Goal: Task Accomplishment & Management: Manage account settings

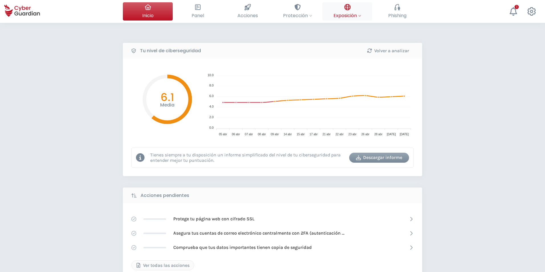
drag, startPoint x: 65, startPoint y: 186, endPoint x: 324, endPoint y: 15, distance: 310.7
click at [74, 183] on div "Tu nivel de ciberseguridad Volver a analizar Media 6.1 10.0 10.0 8.0 8.0 6.0 6.…" at bounding box center [272, 254] width 545 height 462
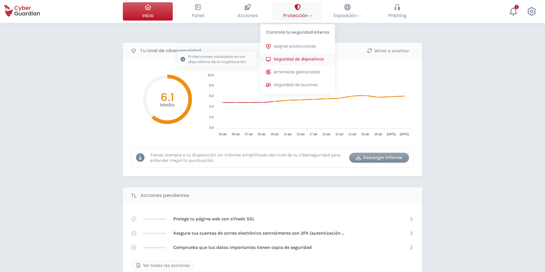
click at [287, 59] on span "Seguridad de dispositivos" at bounding box center [299, 59] width 50 height 6
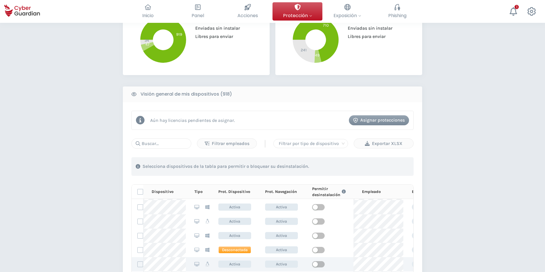
scroll to position [86, 0]
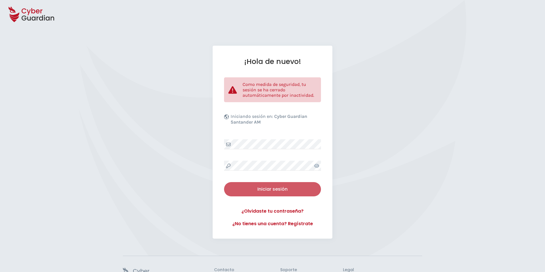
click at [243, 194] on button "Iniciar sesión" at bounding box center [272, 189] width 97 height 14
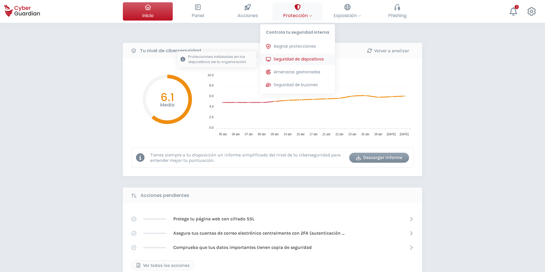
click at [282, 60] on span "Seguridad de dispositivos" at bounding box center [299, 59] width 50 height 6
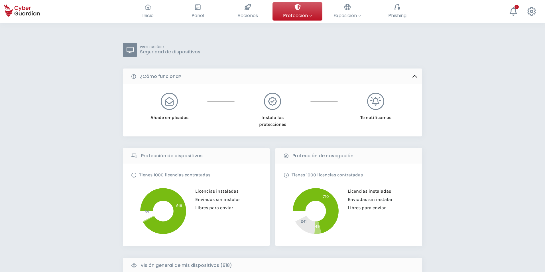
scroll to position [171, 0]
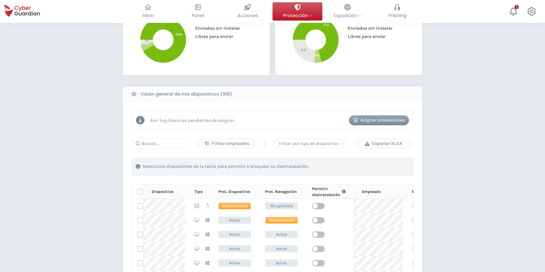
click at [166, 138] on div "Aún hay licencias pendientes de asignar. Asignar protecciones Filtrar empleados…" at bounding box center [272, 226] width 299 height 248
click at [166, 143] on input "text" at bounding box center [161, 143] width 60 height 10
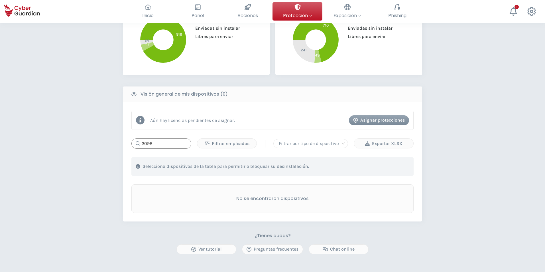
click at [165, 146] on input "2098" at bounding box center [161, 143] width 60 height 10
click at [176, 191] on div "No se encontraron dispositivos" at bounding box center [272, 198] width 282 height 29
click at [175, 141] on input "2098" at bounding box center [161, 143] width 60 height 10
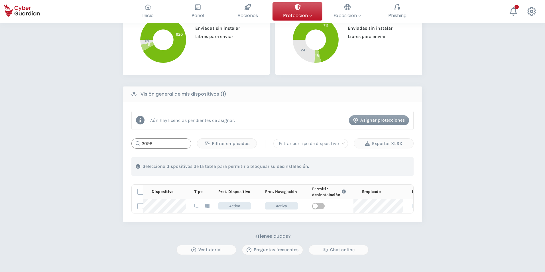
drag, startPoint x: 78, startPoint y: 165, endPoint x: 0, endPoint y: 172, distance: 78.4
click at [0, 172] on div "PROTECCIÓN > Seguridad de dispositivos ¿Cómo funciona? Añade empleados Instala …" at bounding box center [272, 98] width 545 height 492
type input "1691"
drag, startPoint x: 318, startPoint y: 206, endPoint x: 304, endPoint y: 218, distance: 18.2
click at [318, 205] on span "button" at bounding box center [318, 206] width 13 height 6
